Goal: Information Seeking & Learning: Learn about a topic

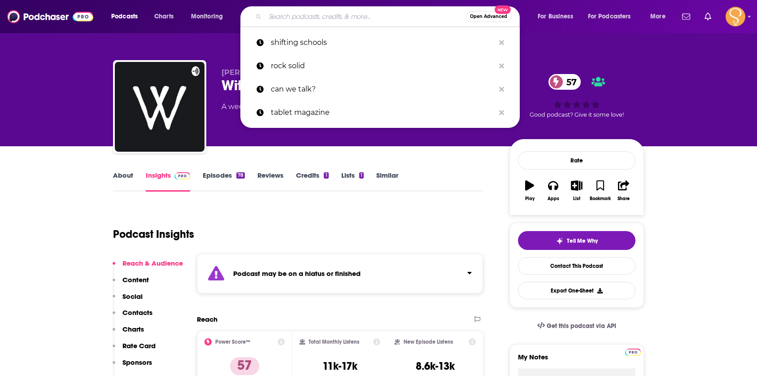
click at [324, 13] on input "Search podcasts, credits, & more..." at bounding box center [365, 16] width 201 height 14
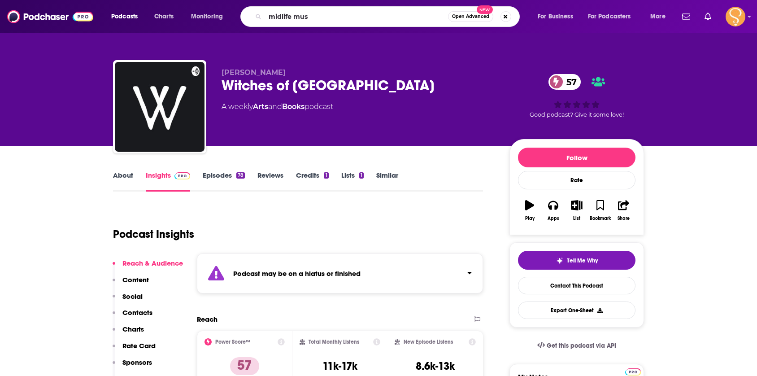
type input "midlife [MEDICAL_DATA]"
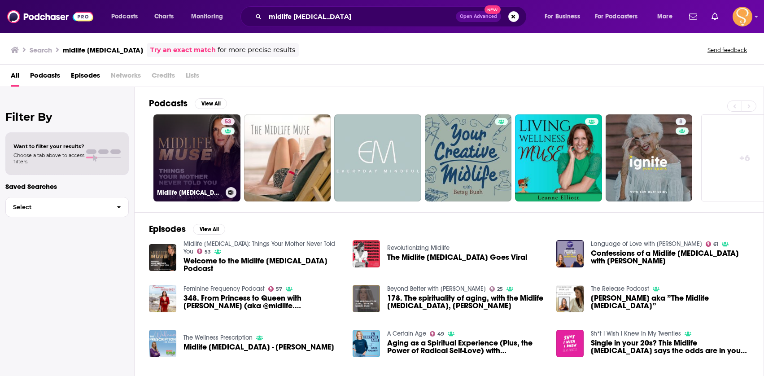
click at [202, 152] on link "53 Midlife [MEDICAL_DATA]: Things Your Mother Never Told You" at bounding box center [196, 157] width 87 height 87
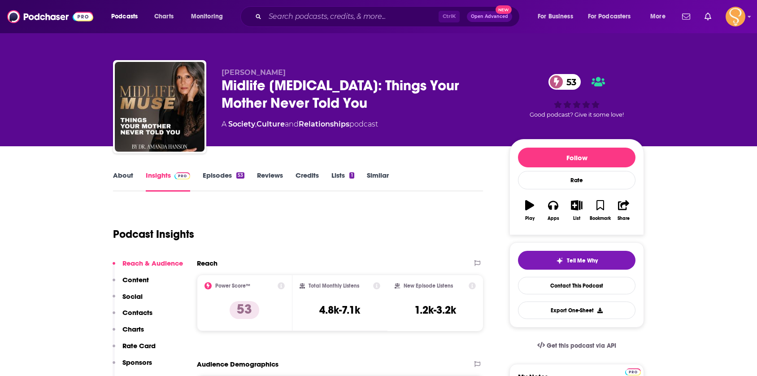
scroll to position [45, 0]
